Goal: Information Seeking & Learning: Learn about a topic

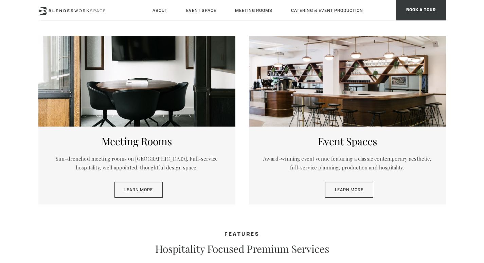
scroll to position [309, 0]
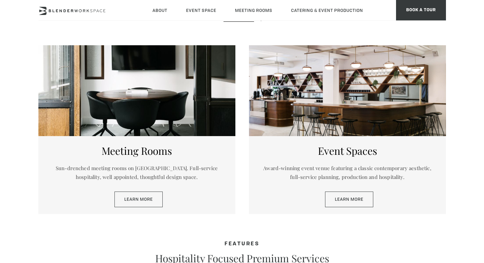
click at [341, 100] on div at bounding box center [347, 90] width 197 height 91
click at [339, 191] on link "Learn More" at bounding box center [349, 199] width 48 height 16
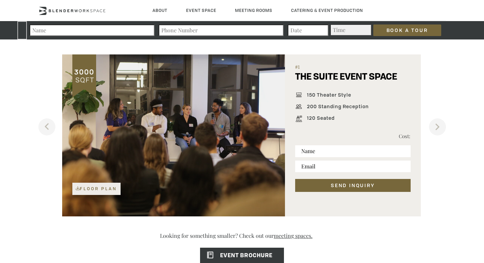
scroll to position [432, 0]
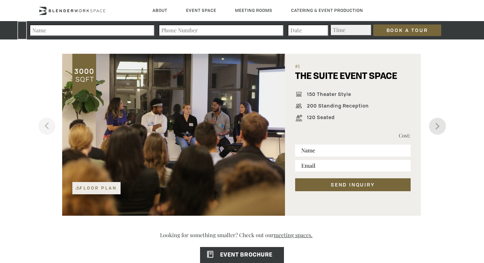
click at [437, 130] on button "Next" at bounding box center [437, 126] width 17 height 17
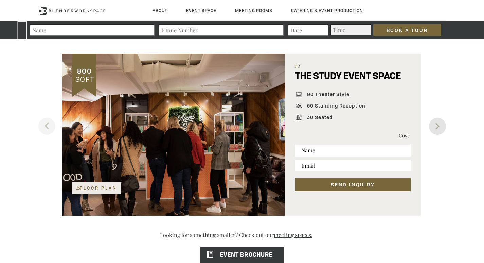
click at [437, 130] on button "Next" at bounding box center [437, 126] width 17 height 17
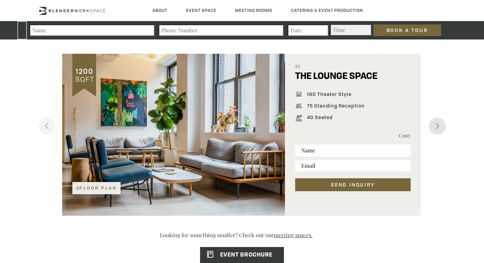
click at [437, 130] on button "Next" at bounding box center [437, 126] width 17 height 17
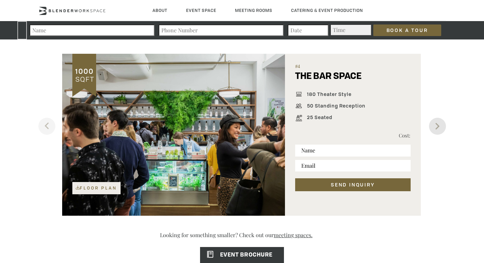
click at [437, 130] on button "Next" at bounding box center [437, 126] width 17 height 17
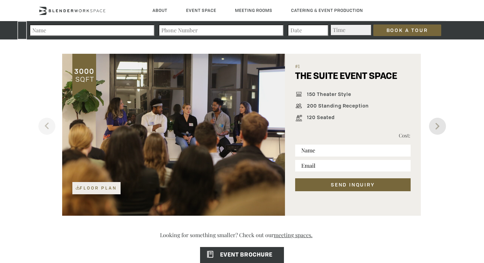
click at [437, 130] on button "Next" at bounding box center [437, 126] width 17 height 17
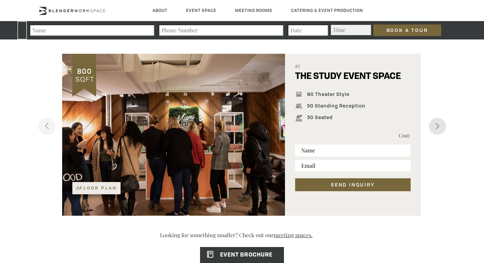
click at [437, 130] on button "Next" at bounding box center [437, 126] width 17 height 17
